Goal: Task Accomplishment & Management: Manage account settings

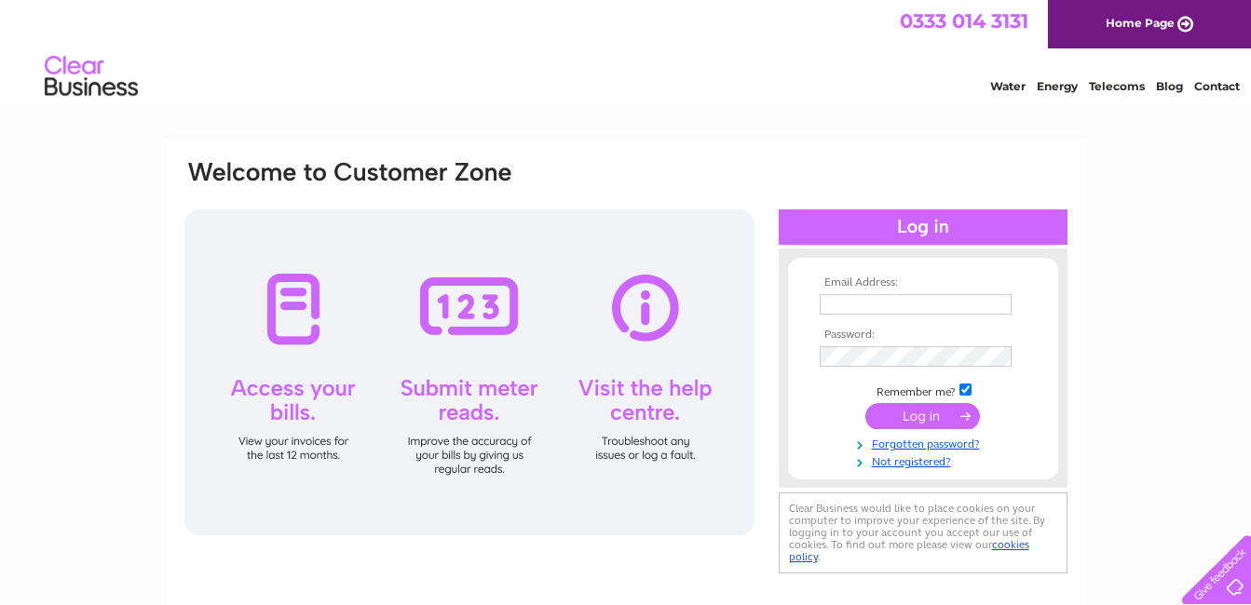
click at [857, 301] on input "text" at bounding box center [916, 304] width 192 height 20
type input "uk.accounts.payable@chloride.com"
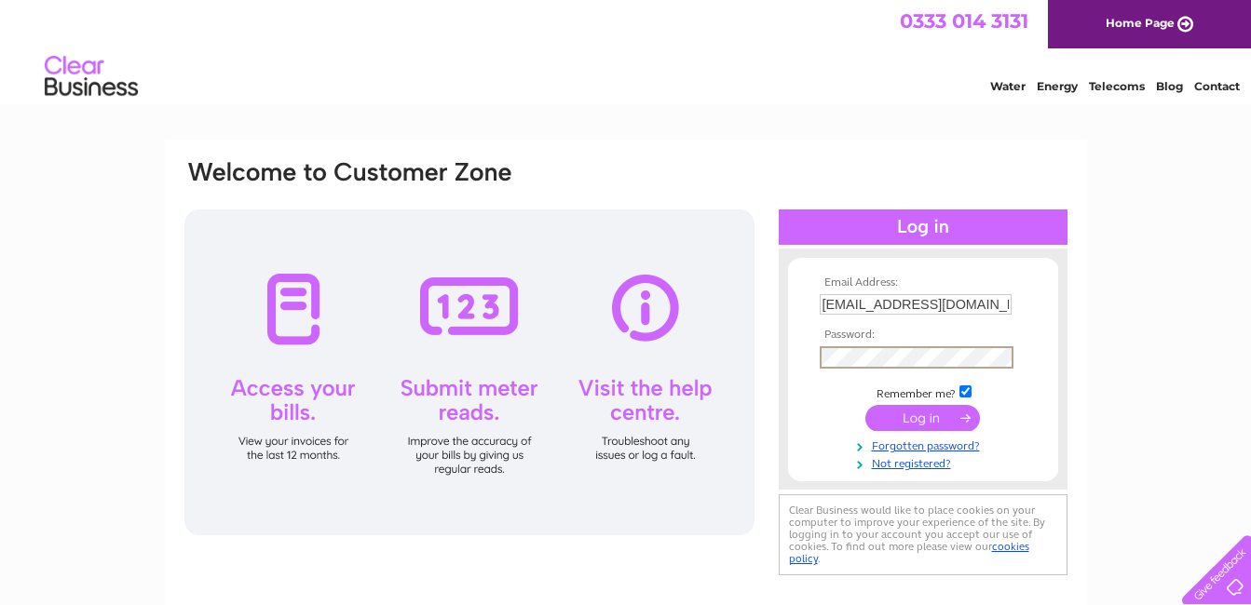
click at [904, 410] on input "submit" at bounding box center [922, 418] width 115 height 26
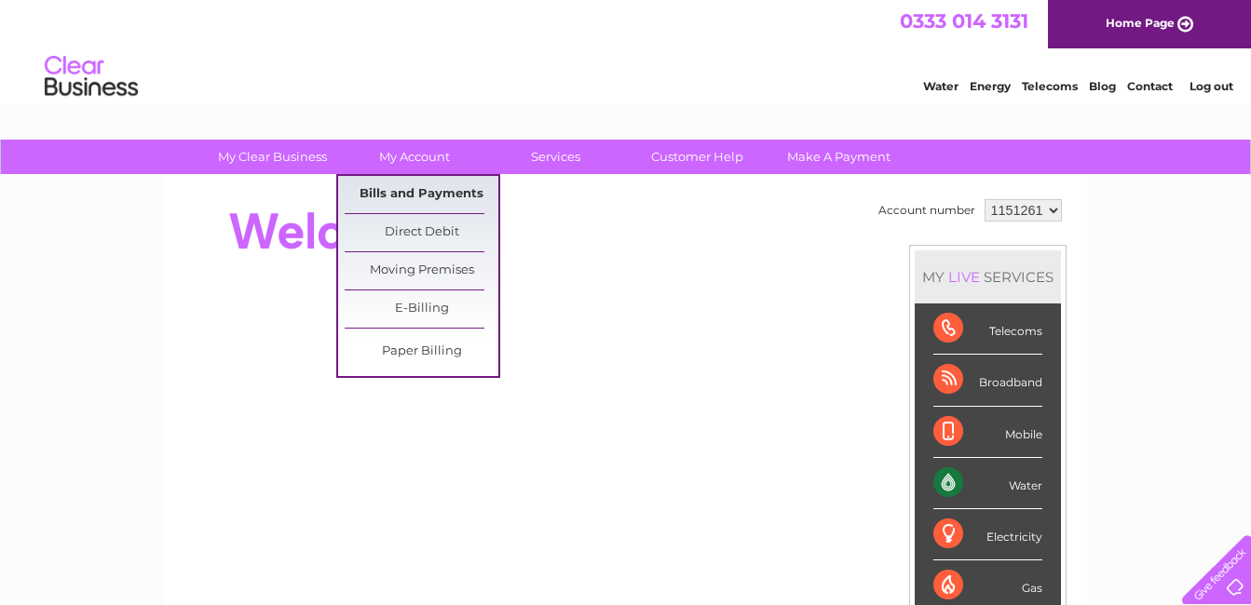
click at [428, 184] on link "Bills and Payments" at bounding box center [422, 194] width 154 height 37
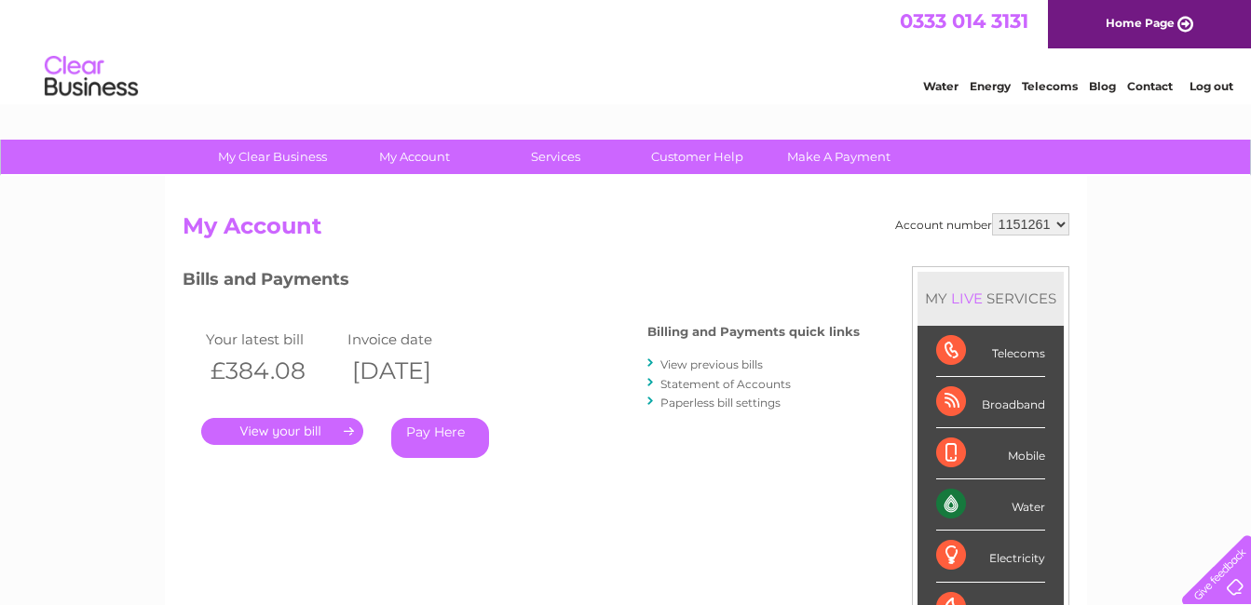
click at [290, 430] on link "." at bounding box center [282, 431] width 162 height 27
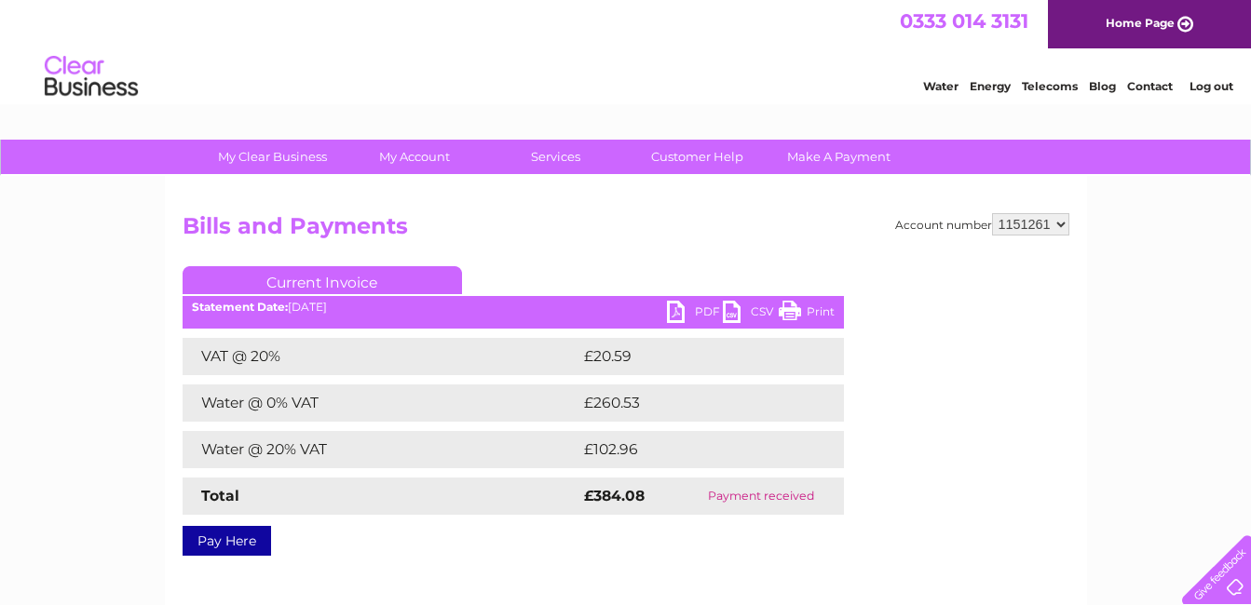
click at [694, 306] on link "PDF" at bounding box center [695, 314] width 56 height 27
